Goal: Check status: Check status

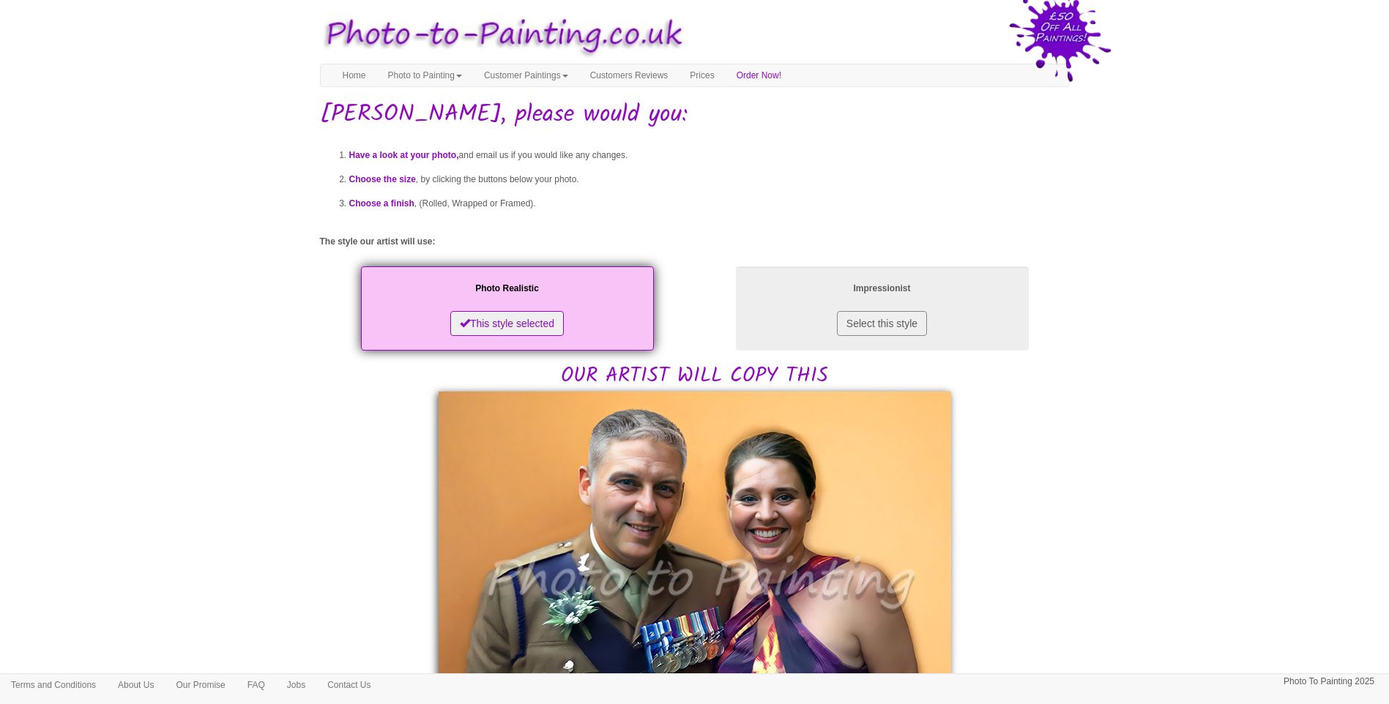
click at [1111, 578] on body "Your painting - risk free Toggle navigation Menu Home Photo to Painting Photo t…" at bounding box center [694, 712] width 1389 height 1410
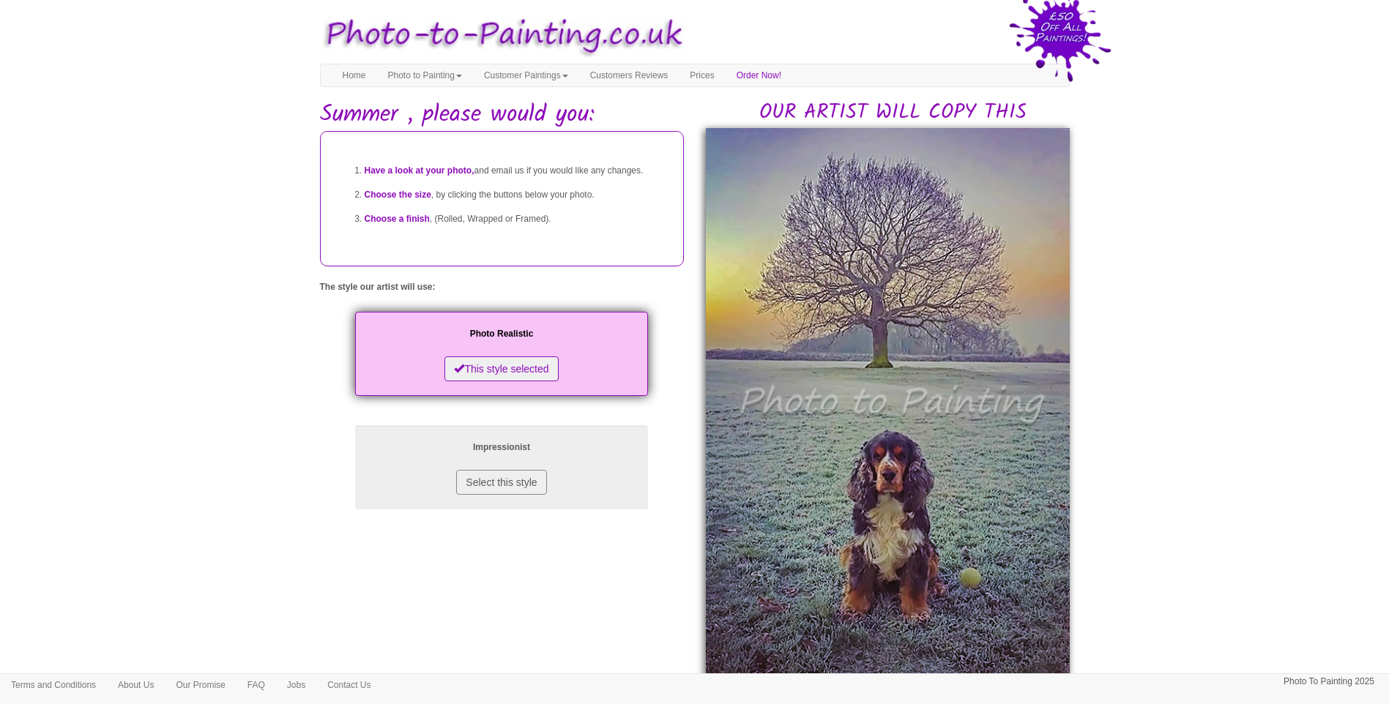
click at [1253, 502] on body "Your painting - risk free Toggle navigation Menu Home Photo to Painting Photo t…" at bounding box center [694, 673] width 1389 height 1332
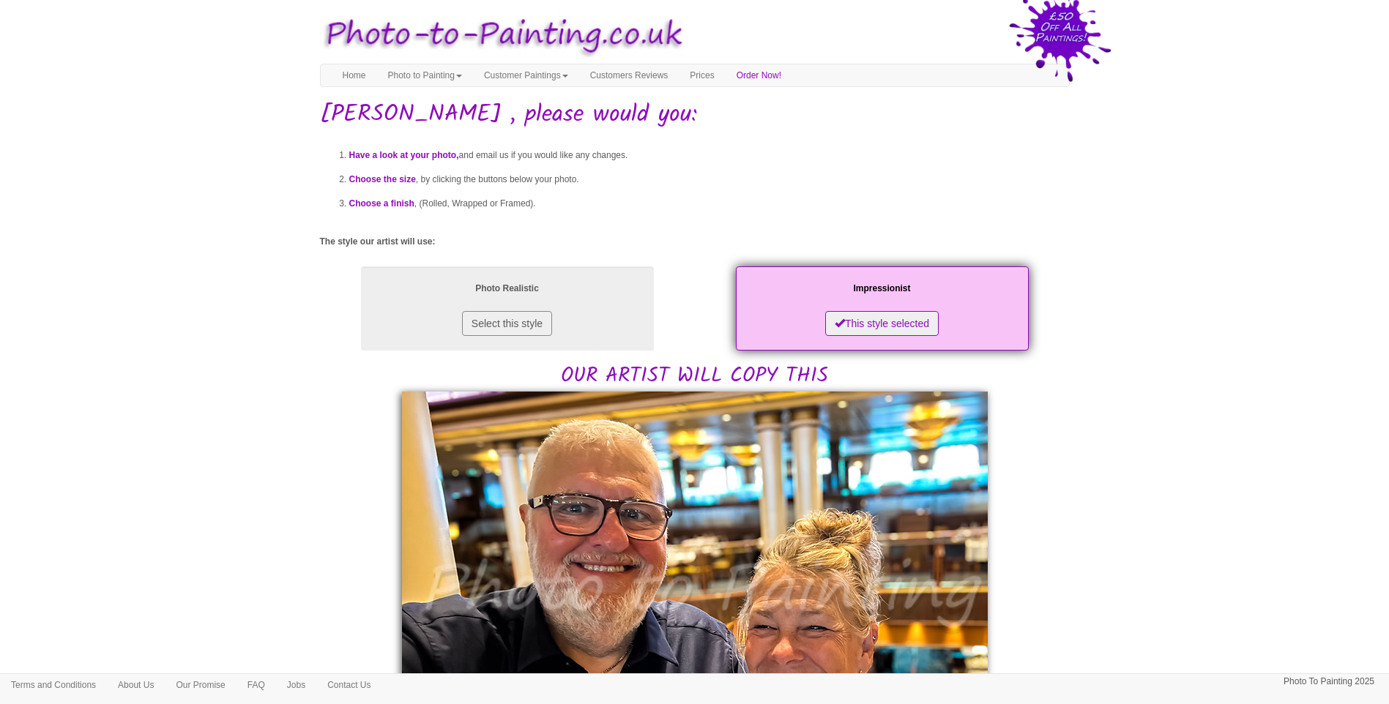
drag, startPoint x: 1153, startPoint y: 541, endPoint x: 1059, endPoint y: 548, distance: 94.0
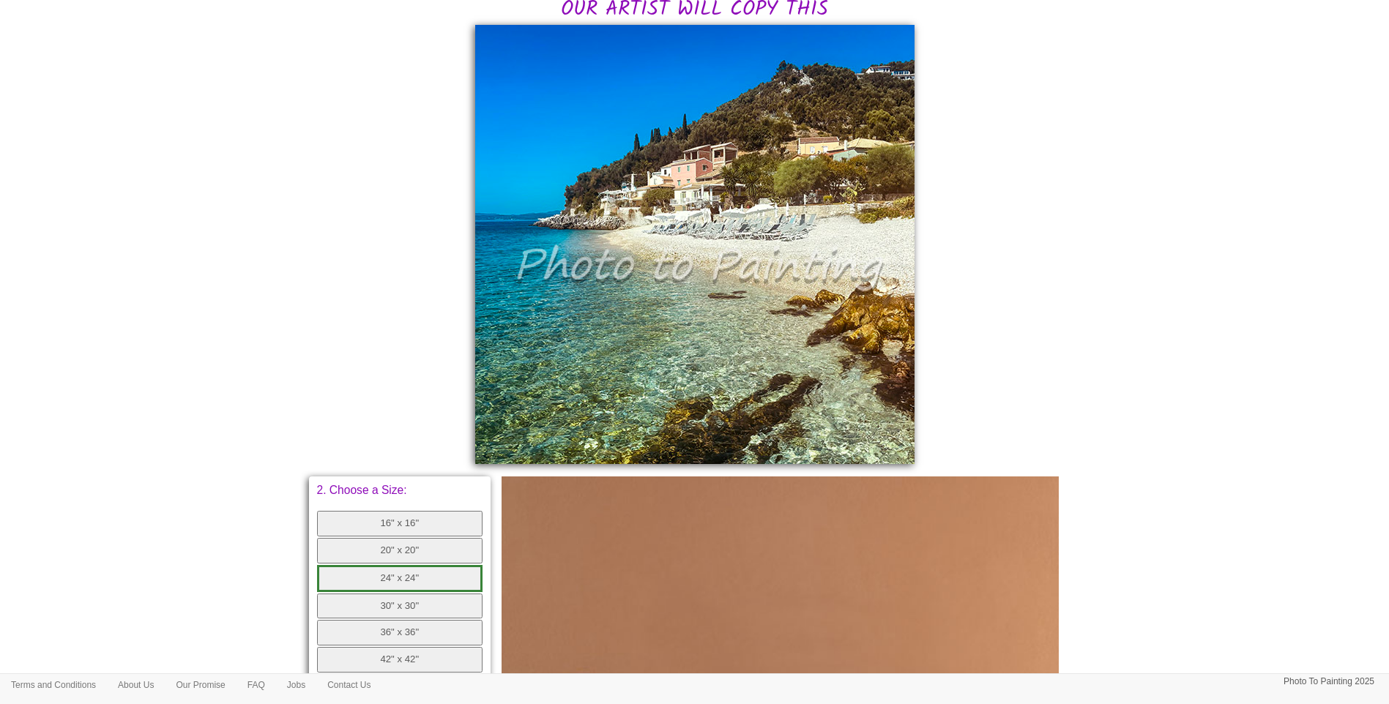
scroll to position [244, 0]
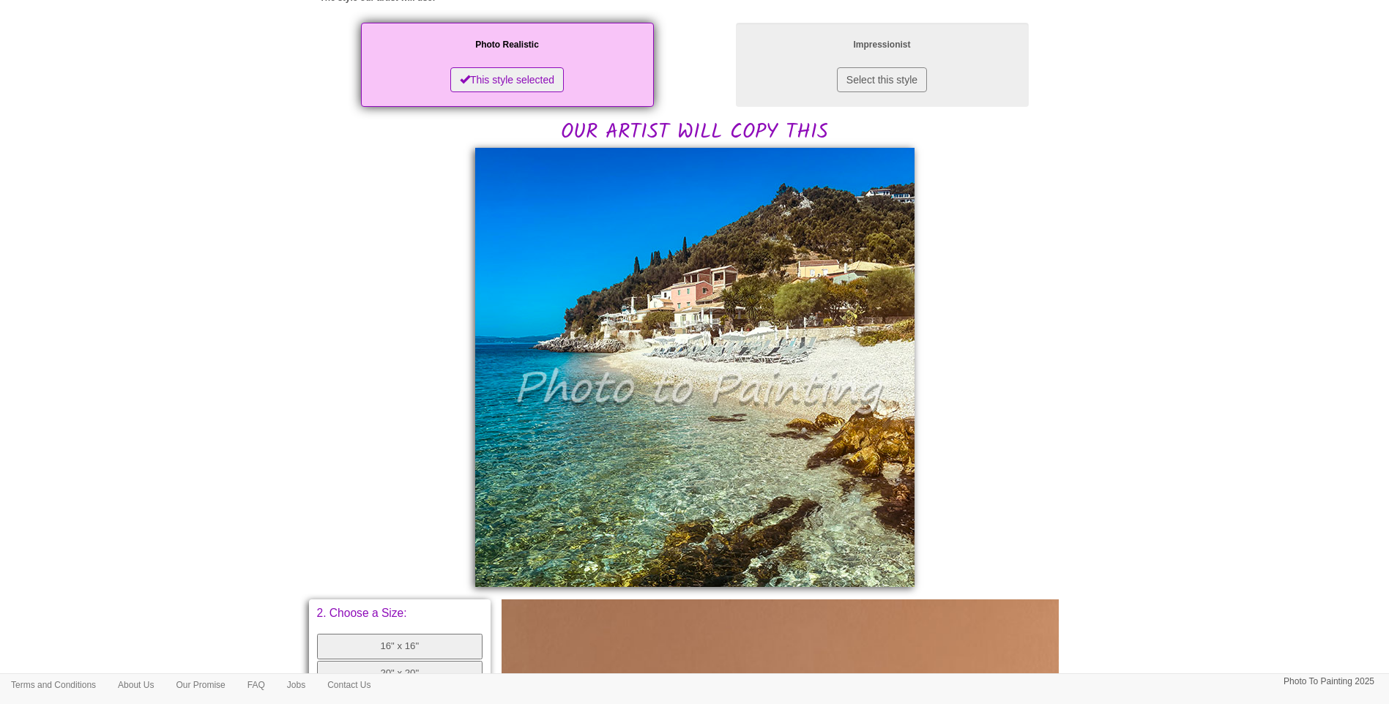
click at [1087, 447] on body "Your painting - risk free Toggle navigation Menu Home Photo to Painting Photo t…" at bounding box center [694, 494] width 1389 height 1460
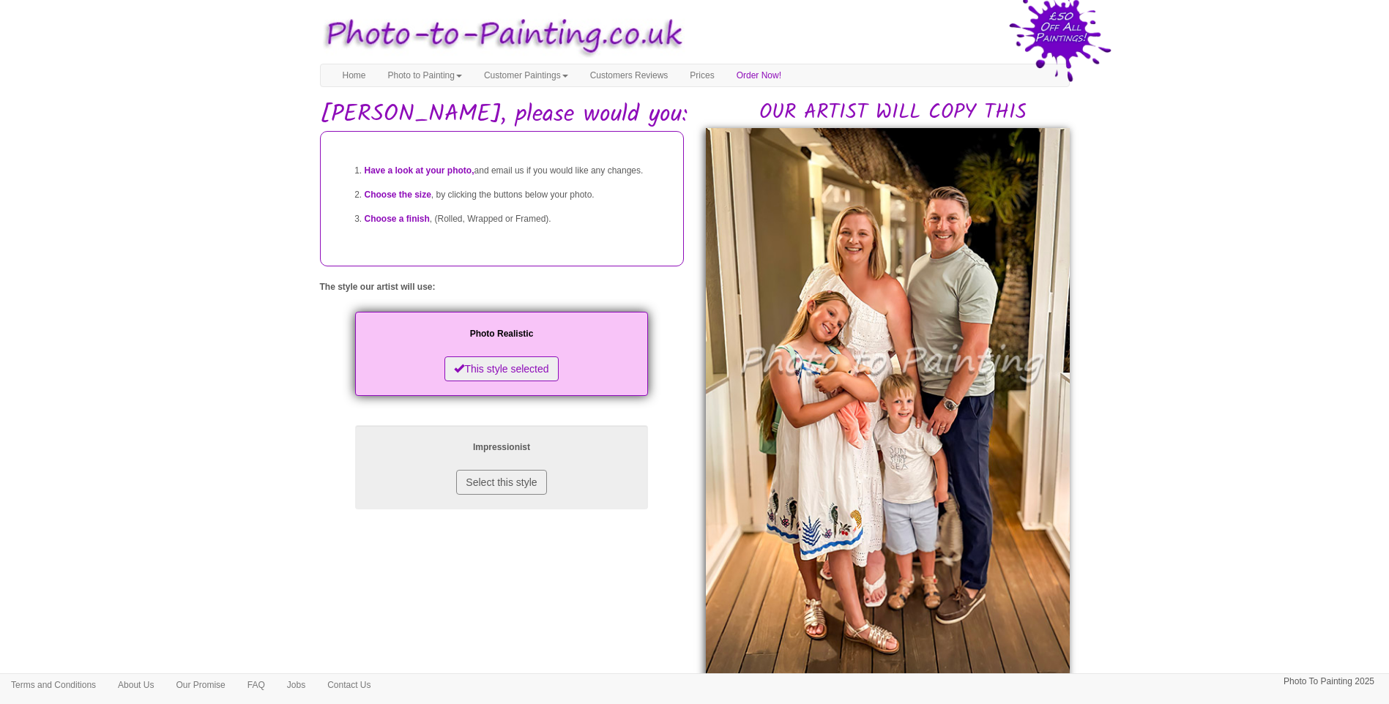
click at [1148, 418] on body "Your painting - risk free Toggle navigation Menu Home Photo to Painting Photo t…" at bounding box center [694, 667] width 1389 height 1321
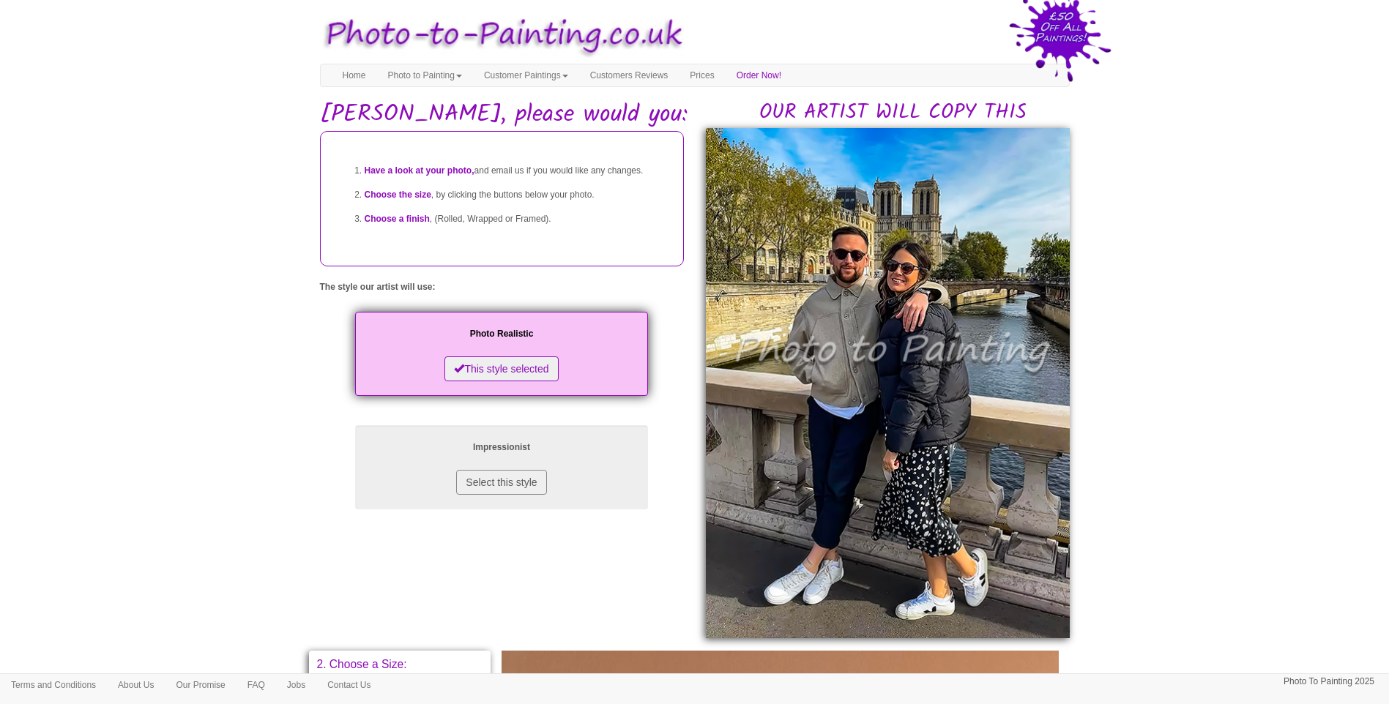
drag, startPoint x: 1314, startPoint y: 454, endPoint x: 1190, endPoint y: 473, distance: 125.2
click at [1310, 454] on body "Your painting - risk free Toggle navigation Menu Home Photo to Painting Photo t…" at bounding box center [694, 640] width 1389 height 1267
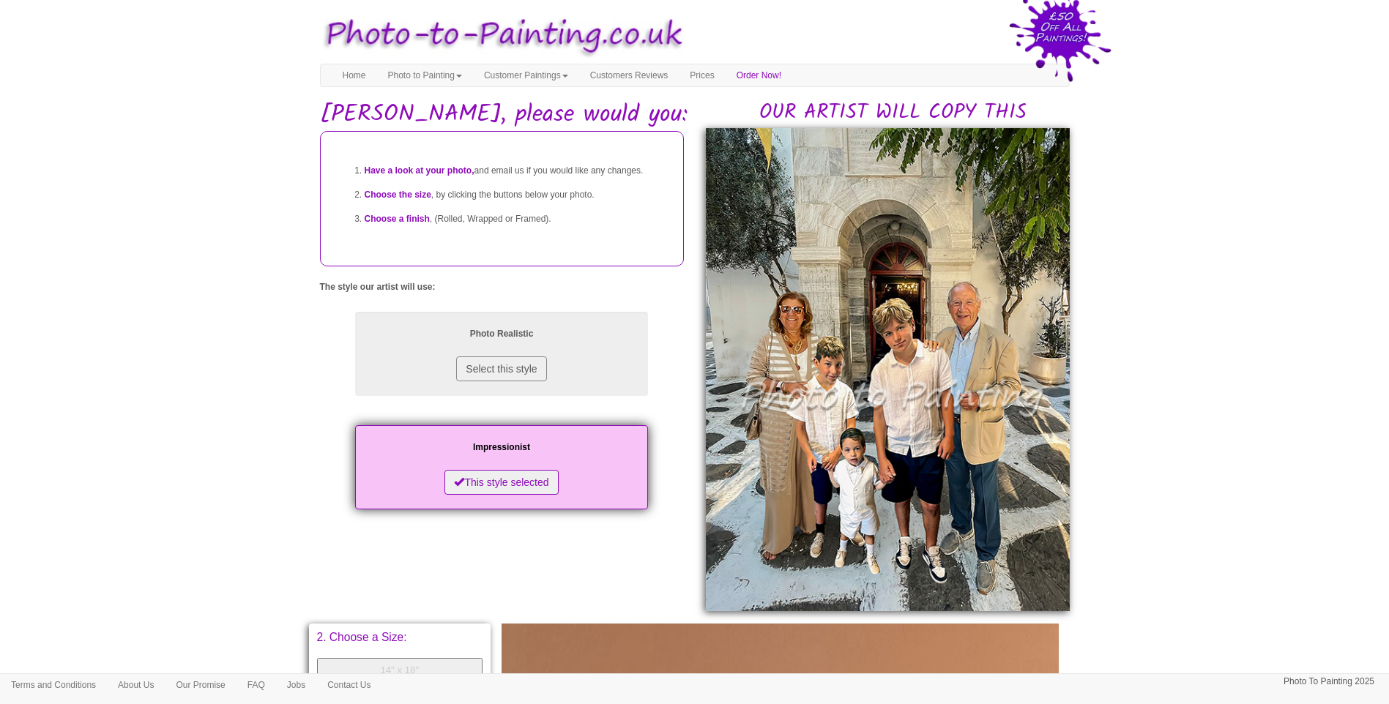
click at [1203, 471] on body "Your painting - risk free Toggle navigation Menu Home Photo to Painting Photo t…" at bounding box center [694, 627] width 1389 height 1240
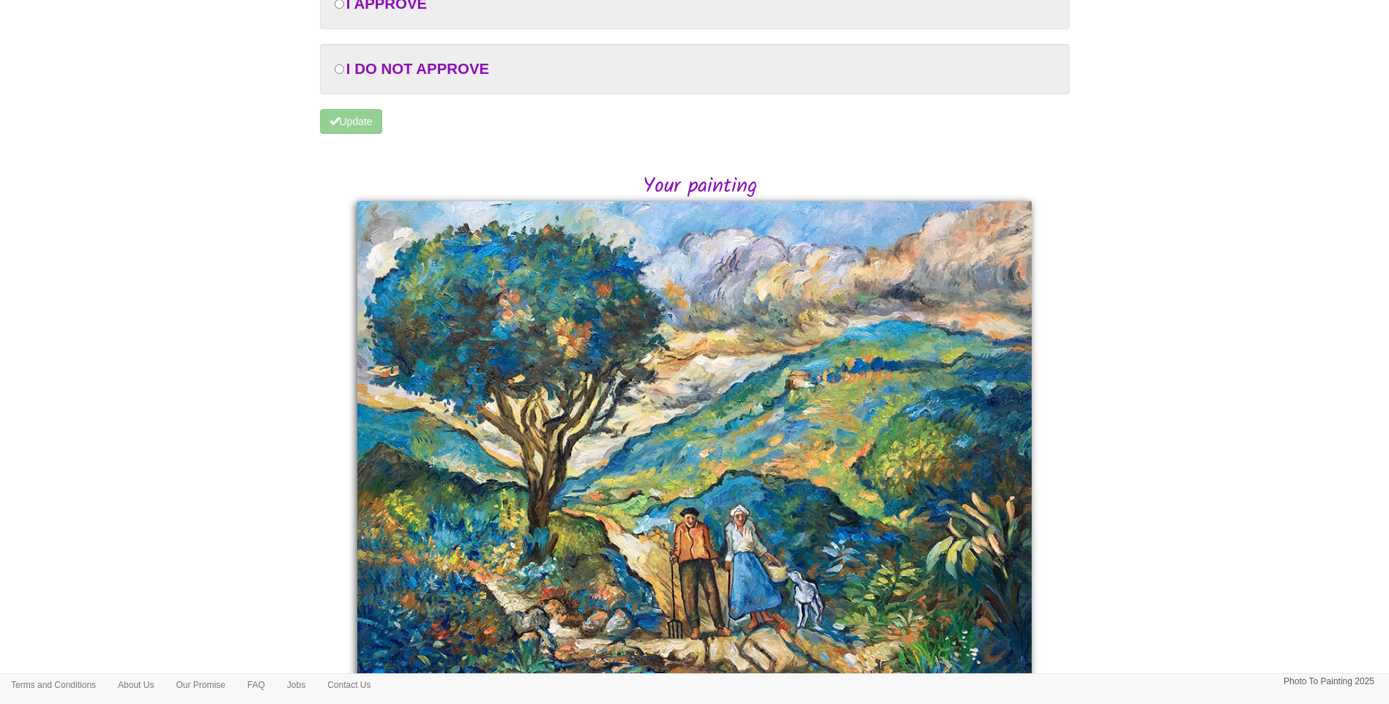
scroll to position [242, 0]
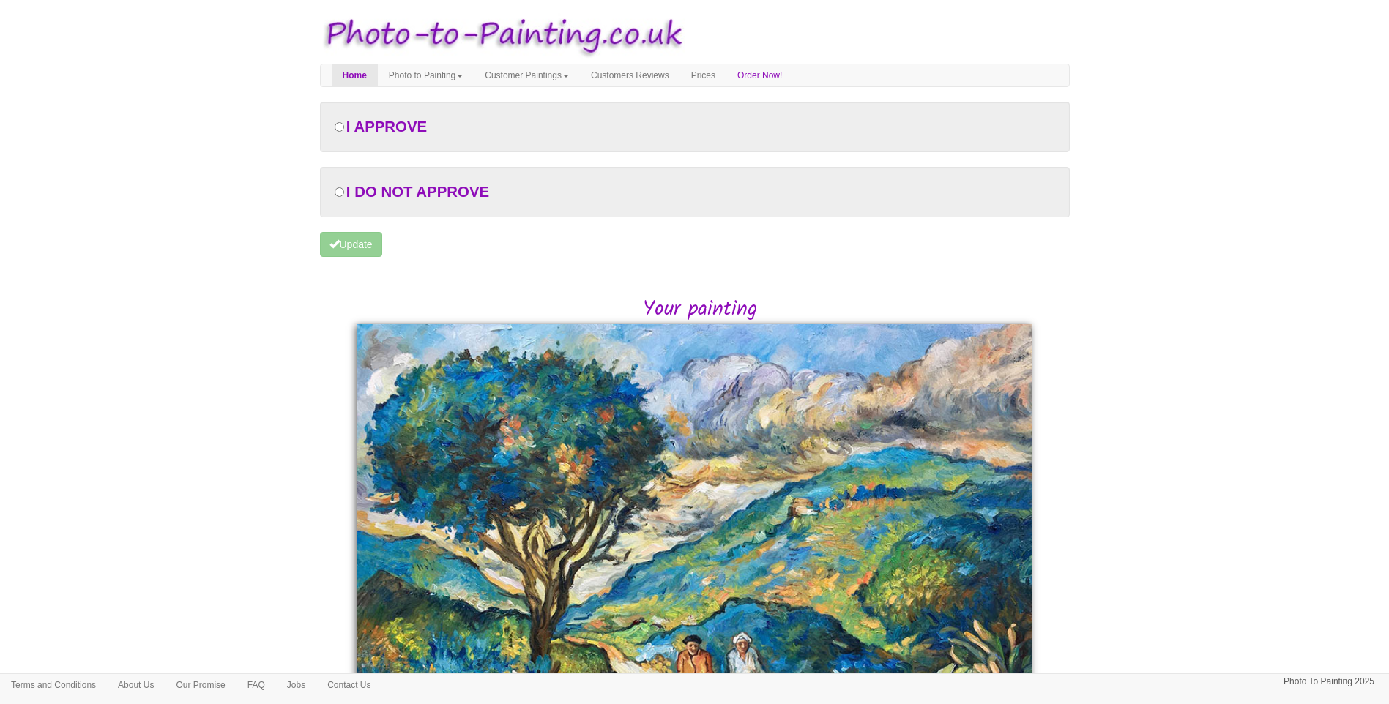
click at [229, 489] on body "Your painting - risk free Toggle navigation Menu Home Photo to Painting Photo t…" at bounding box center [694, 477] width 1389 height 941
